Goal: Information Seeking & Learning: Check status

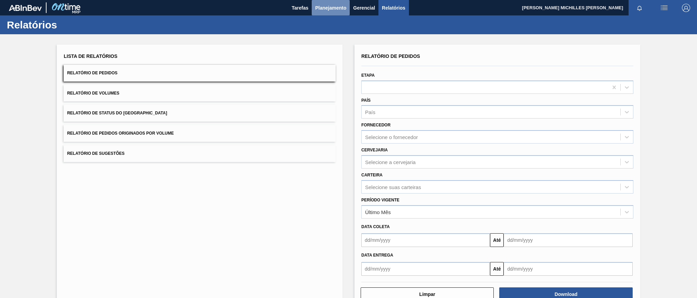
click at [332, 8] on span "Planejamento" at bounding box center [330, 8] width 31 height 8
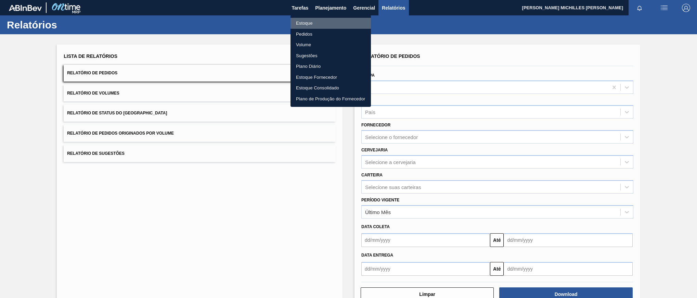
click at [332, 23] on li "Estoque" at bounding box center [331, 23] width 80 height 11
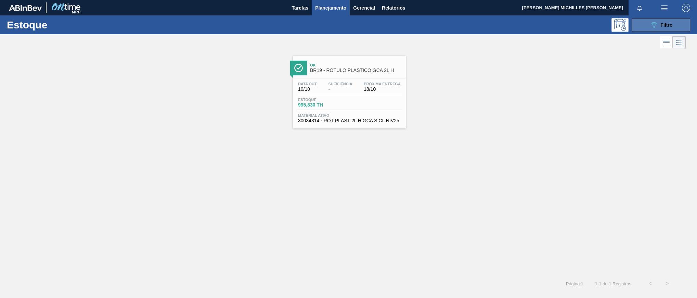
click at [673, 28] on div "089F7B8B-B2A5-4AFE-B5C0-19BA573D28AC Filtro" at bounding box center [661, 25] width 23 height 8
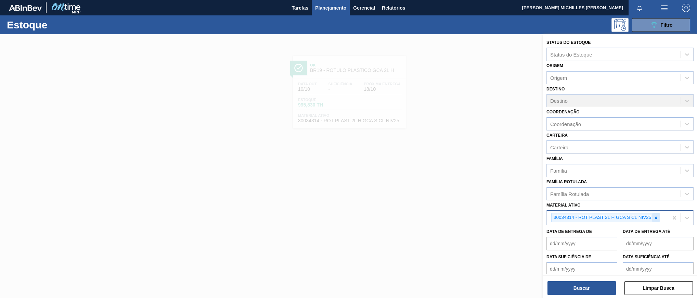
click at [656, 218] on icon at bounding box center [656, 217] width 5 height 5
paste ativo "30004537"
type ativo "30004537"
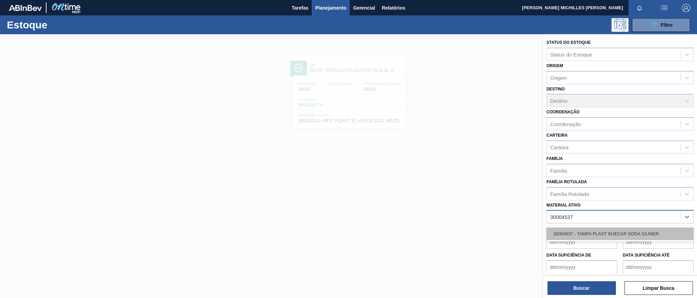
click at [610, 233] on div "30004537 - TAMPA PLAST INJECAP SODA S/LINER" at bounding box center [620, 233] width 147 height 13
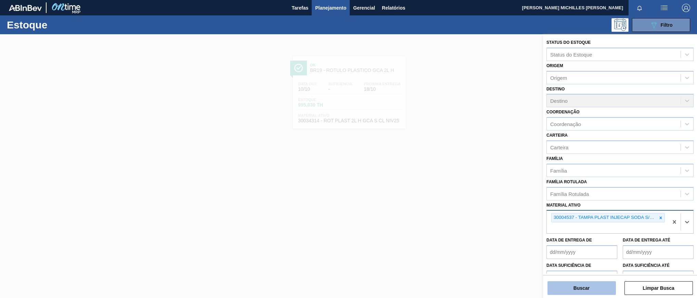
click at [583, 288] on button "Buscar" at bounding box center [582, 288] width 68 height 14
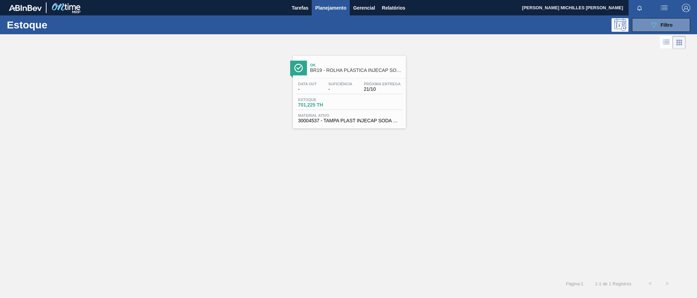
click at [365, 103] on div "Estoque 701,225 TH" at bounding box center [349, 104] width 106 height 12
